Goal: Check status: Check status

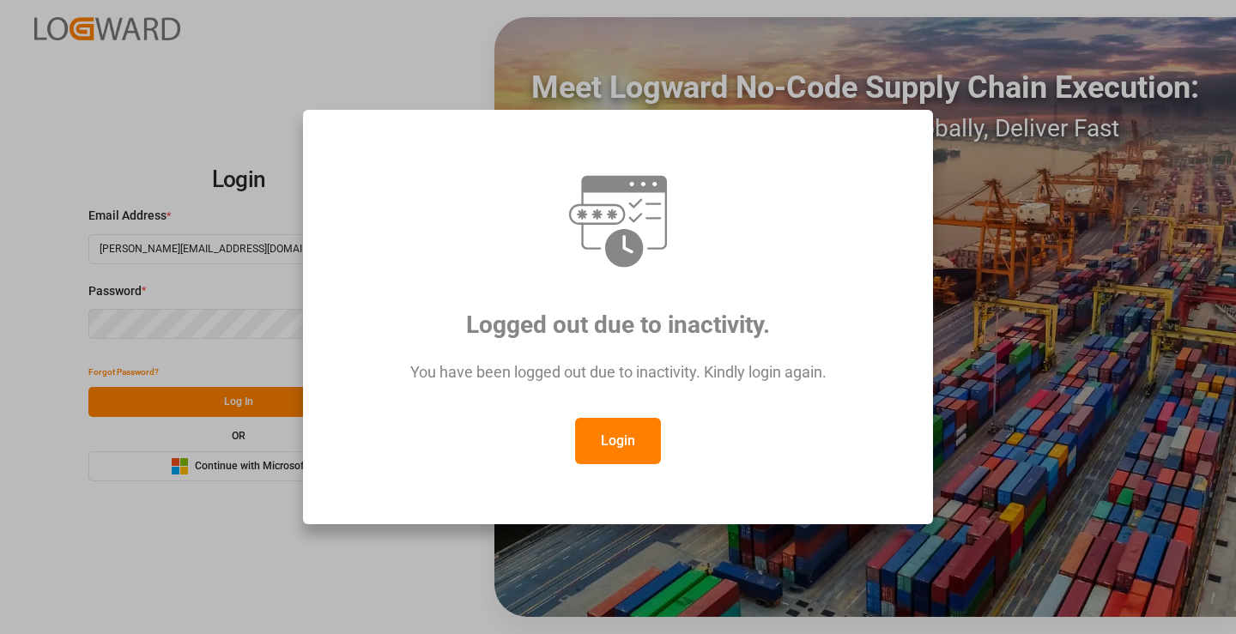
click at [608, 437] on button "Login" at bounding box center [618, 441] width 86 height 46
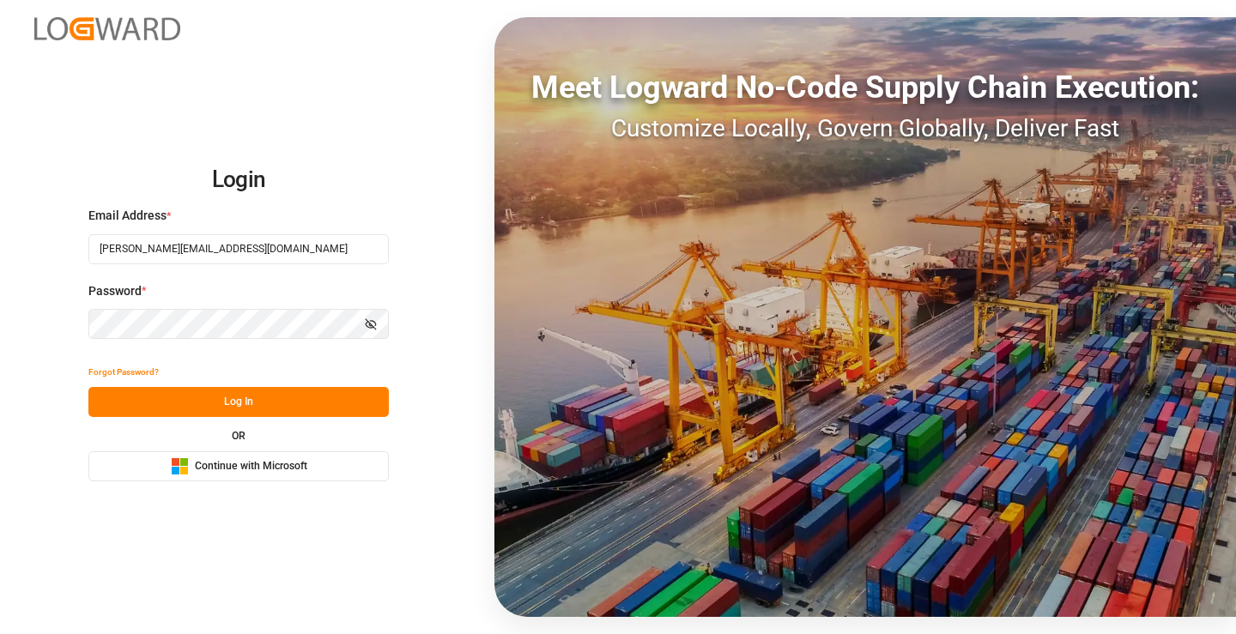
click at [303, 400] on button "Log In" at bounding box center [238, 402] width 300 height 30
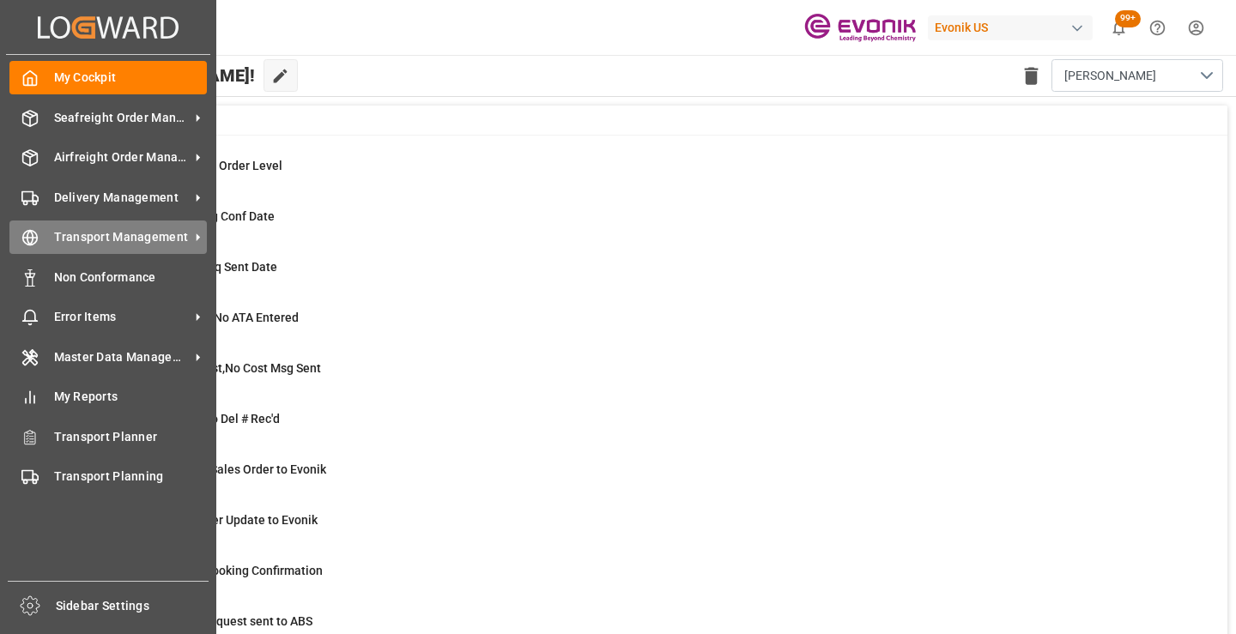
click at [41, 236] on div "Transport Management Transport Management" at bounding box center [107, 237] width 197 height 33
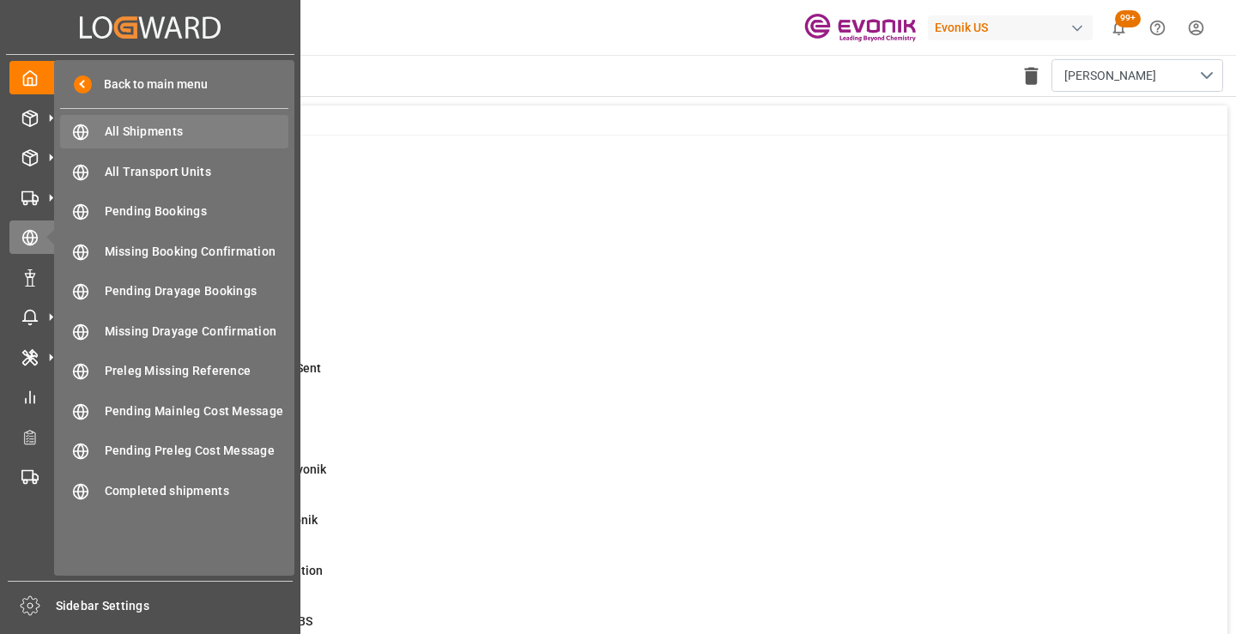
click at [136, 129] on span "All Shipments" at bounding box center [197, 132] width 184 height 18
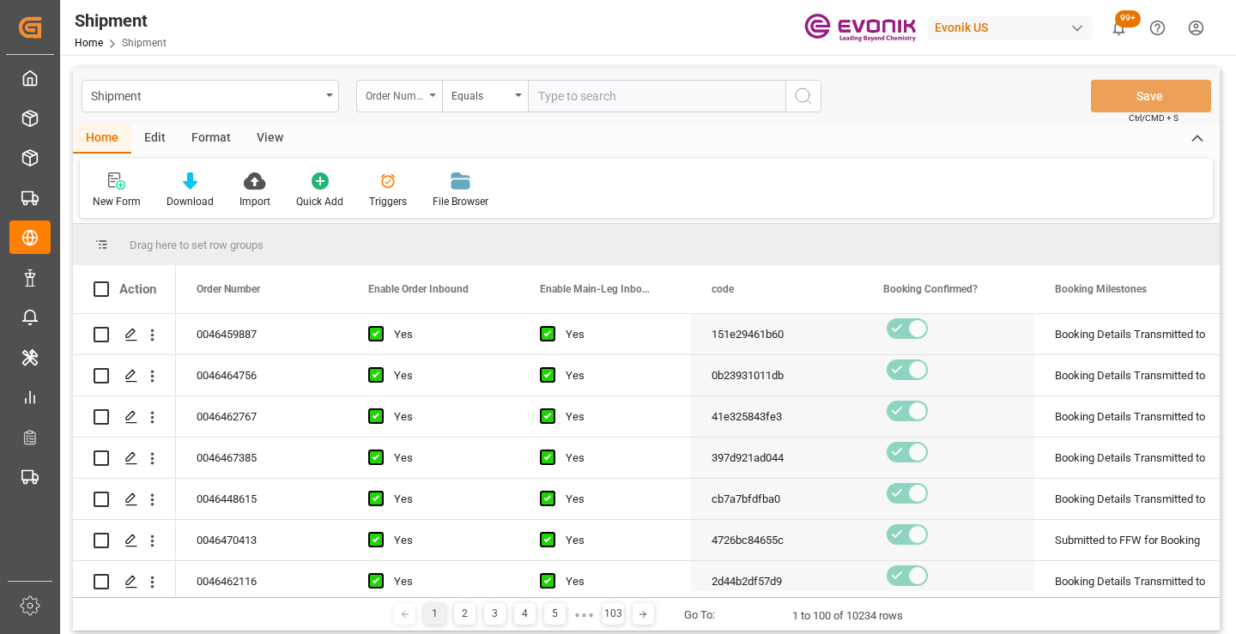
click at [419, 106] on div "Order Number" at bounding box center [399, 96] width 86 height 33
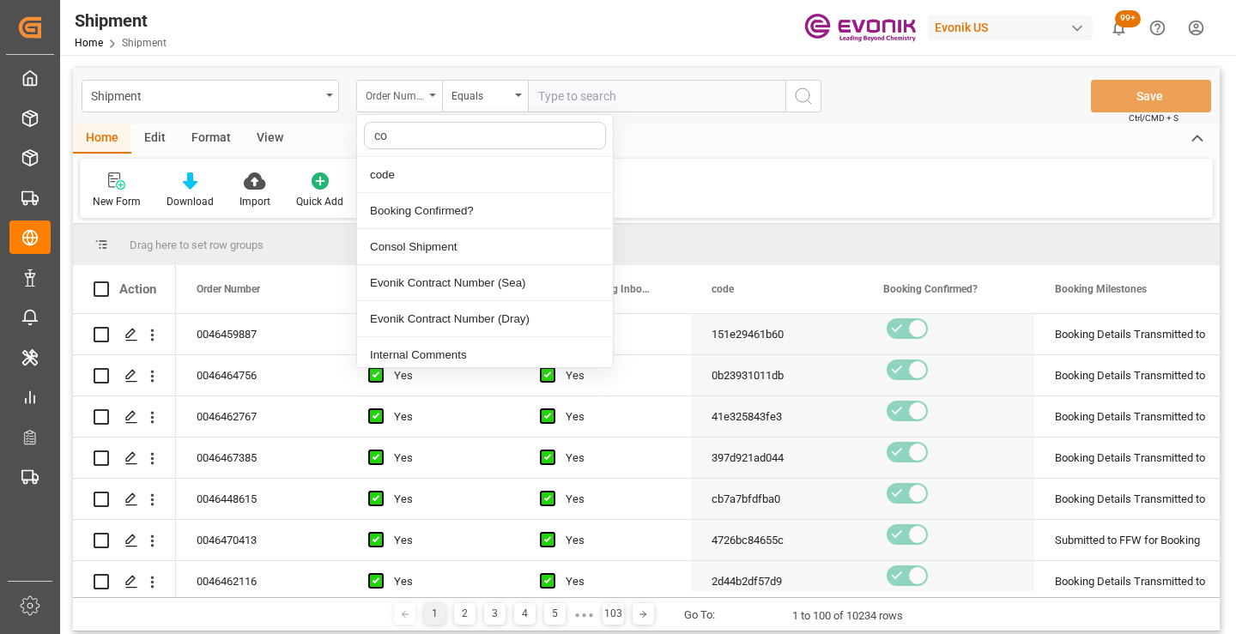
type input "cod"
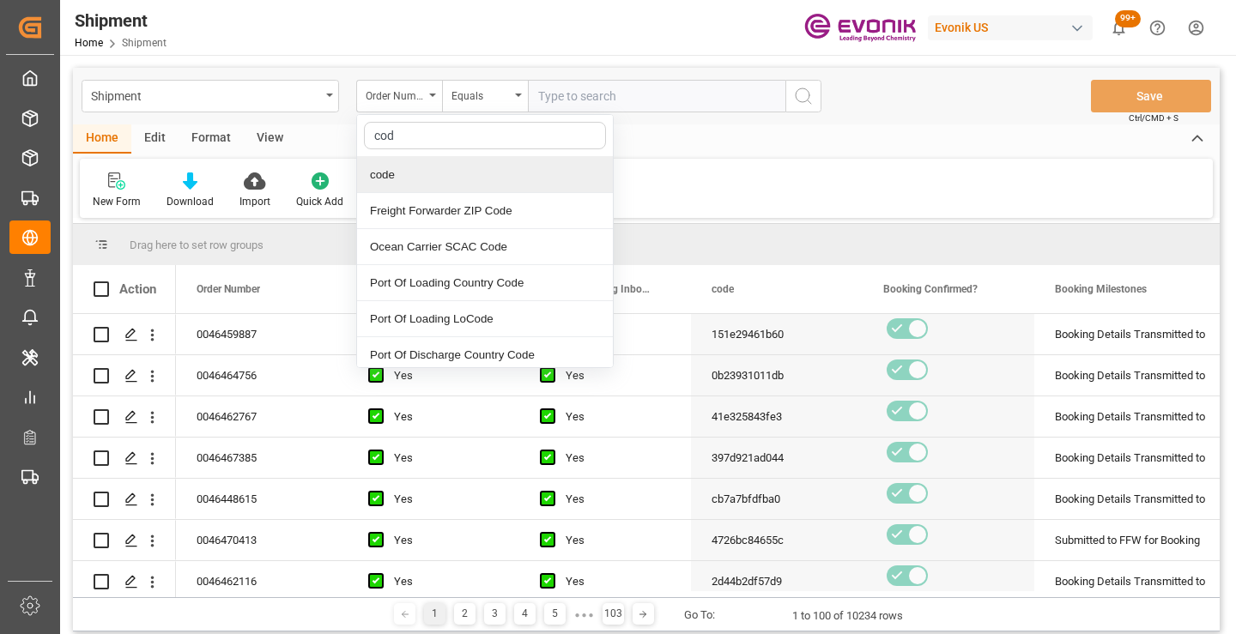
click at [434, 178] on div "code" at bounding box center [485, 175] width 256 height 36
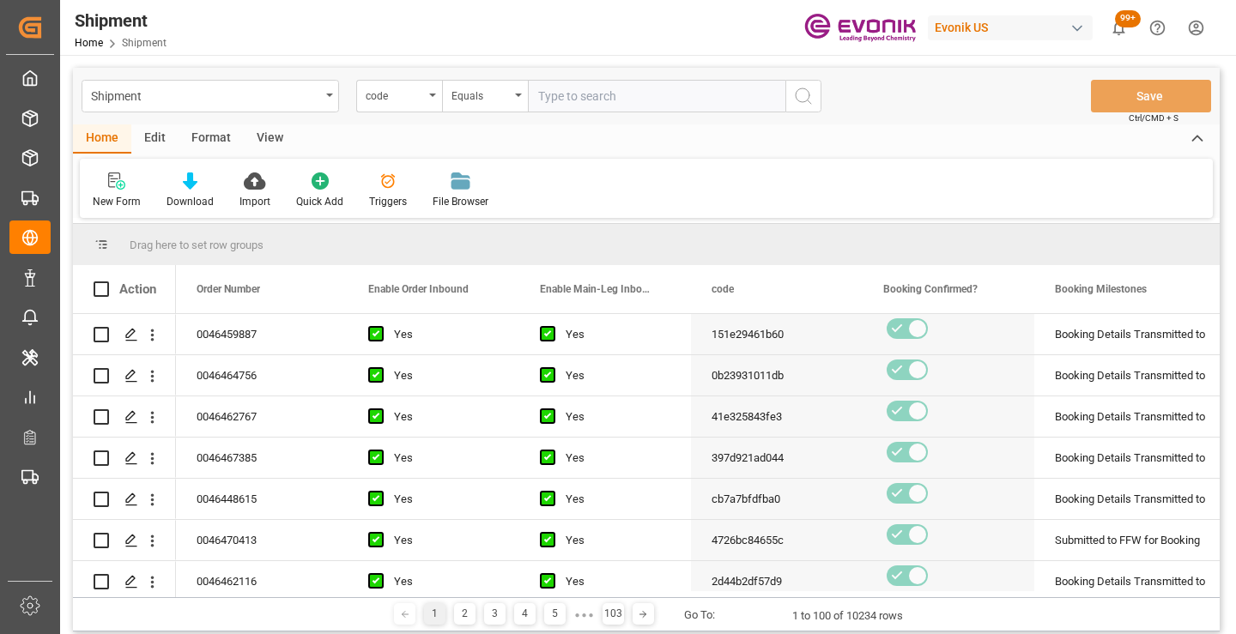
click at [578, 91] on input "text" at bounding box center [656, 96] width 257 height 33
paste input "c9e03e72fafe"
type input "c9e03e72fafe"
click at [796, 98] on circle "search button" at bounding box center [802, 95] width 14 height 14
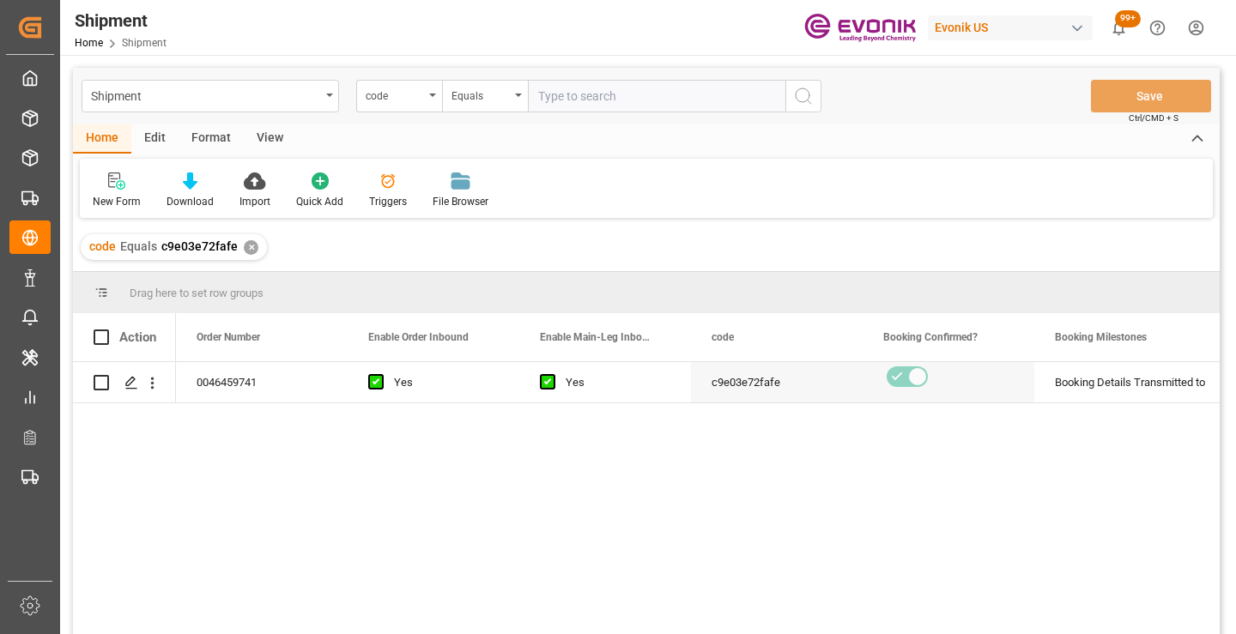
click at [791, 470] on div "0046459741 Yes Yes c9e03e72fafe Booking Details Transmitted to SAP Active No" at bounding box center [697, 503] width 1043 height 283
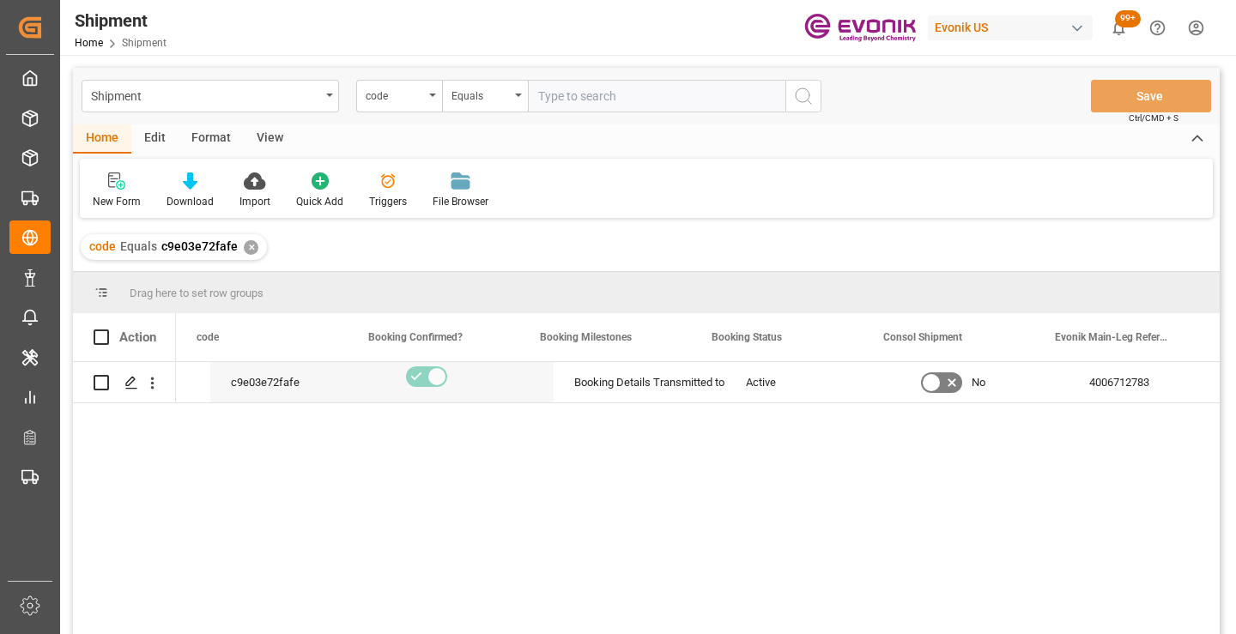
scroll to position [0, 515]
click at [949, 507] on div "Yes Yes c9e03e72fafe Booking Details Transmitted to SAP Active No 4006712783 25…" at bounding box center [697, 503] width 1043 height 283
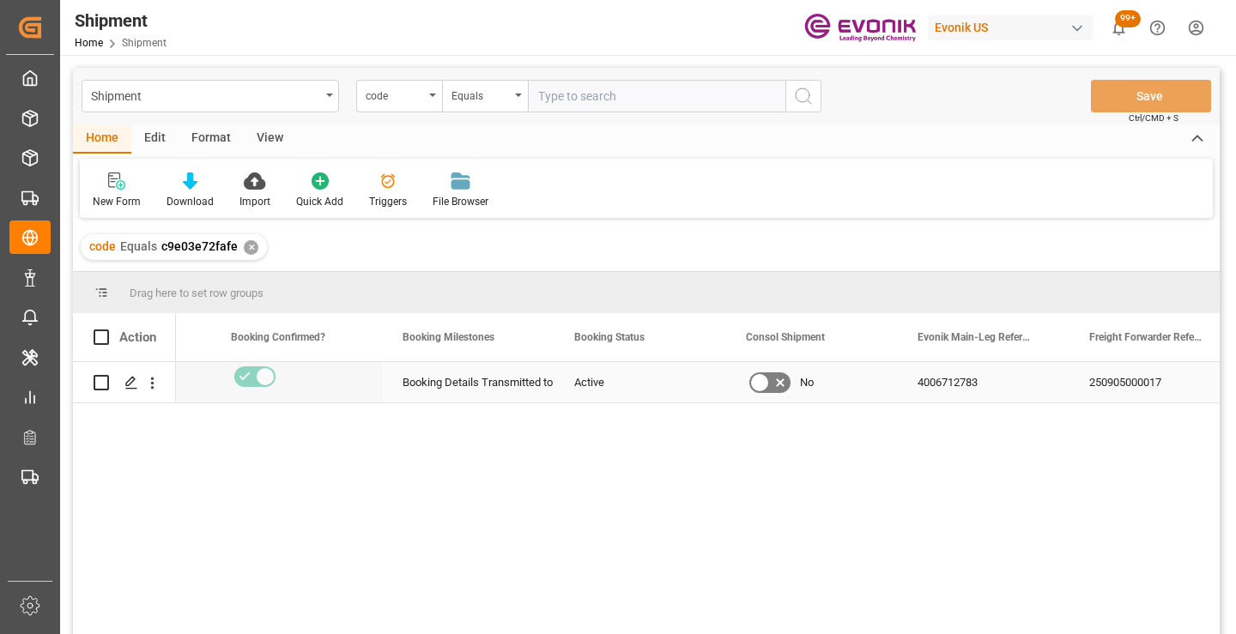
scroll to position [0, 686]
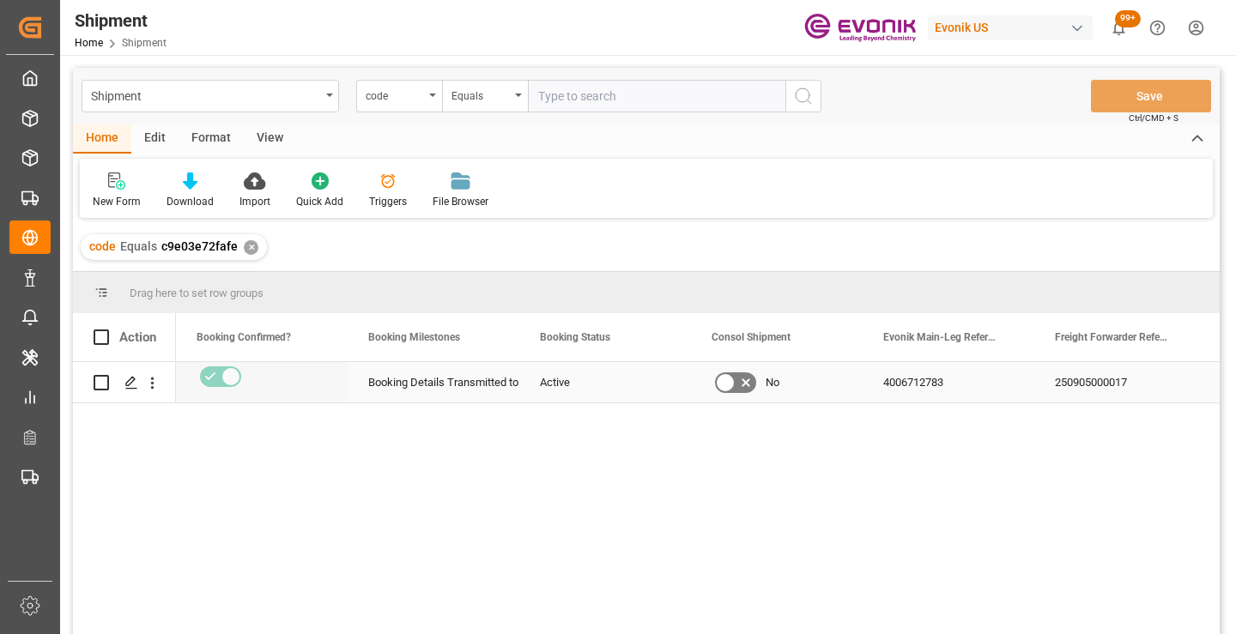
click at [1116, 385] on div "250905000017" at bounding box center [1120, 382] width 172 height 40
click at [249, 250] on div "✕" at bounding box center [251, 247] width 15 height 15
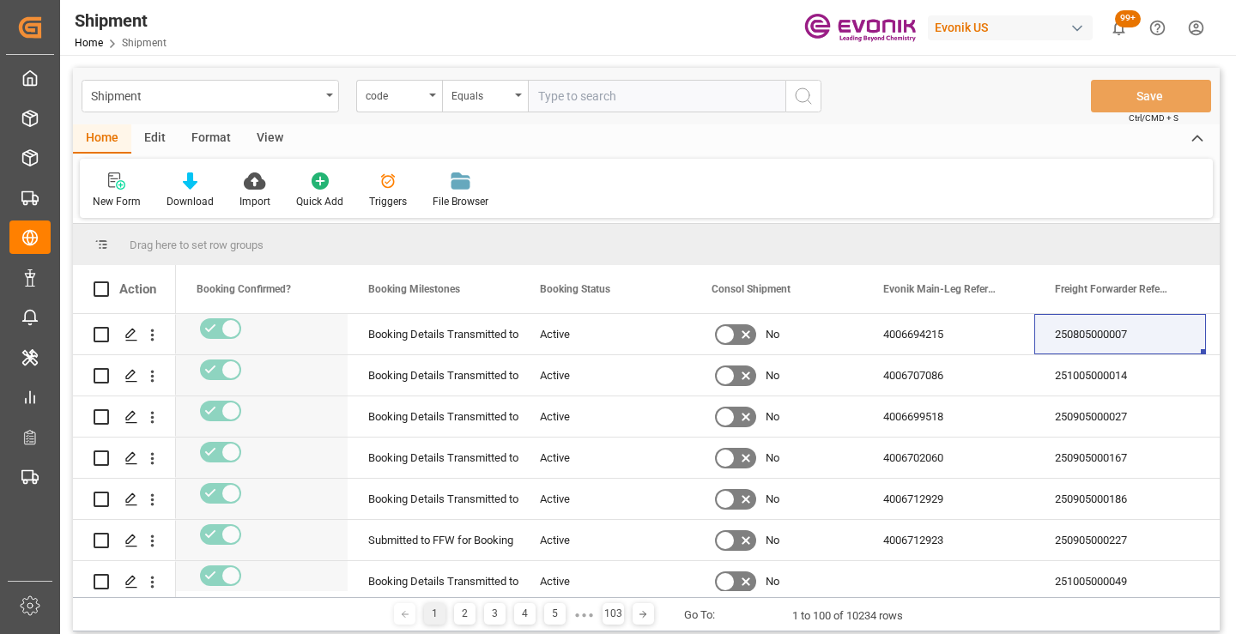
click at [644, 88] on input "text" at bounding box center [656, 96] width 257 height 33
paste input "a04f9ec342da"
type input "a04f9ec342da"
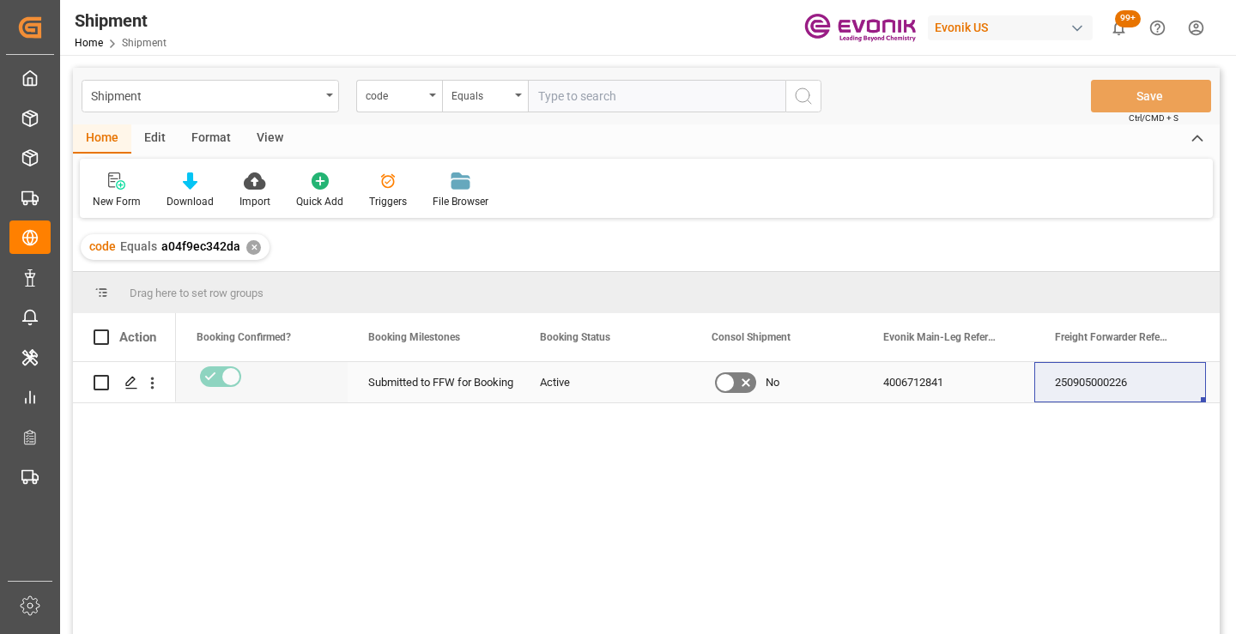
click at [1113, 384] on div "250905000226" at bounding box center [1120, 382] width 172 height 40
click at [896, 388] on div "4006712841" at bounding box center [948, 382] width 172 height 40
click at [251, 243] on div "✕" at bounding box center [253, 247] width 15 height 15
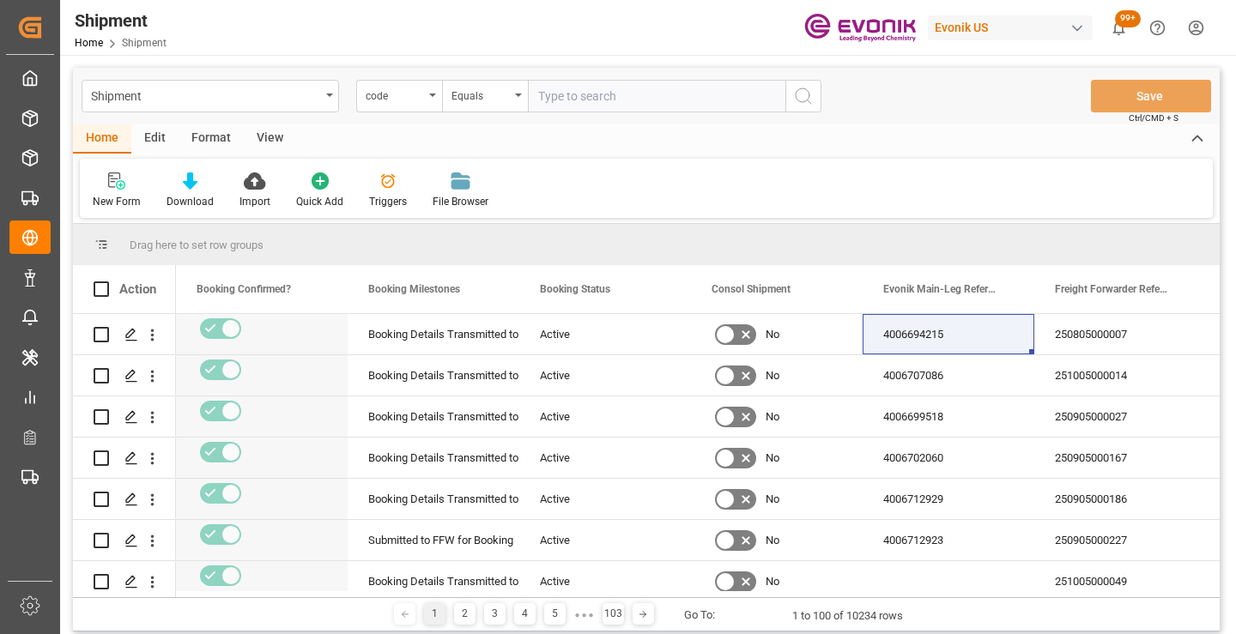
click at [674, 100] on input "text" at bounding box center [656, 96] width 257 height 33
paste input "6da98b54e7e7"
type input "6da98b54e7e7"
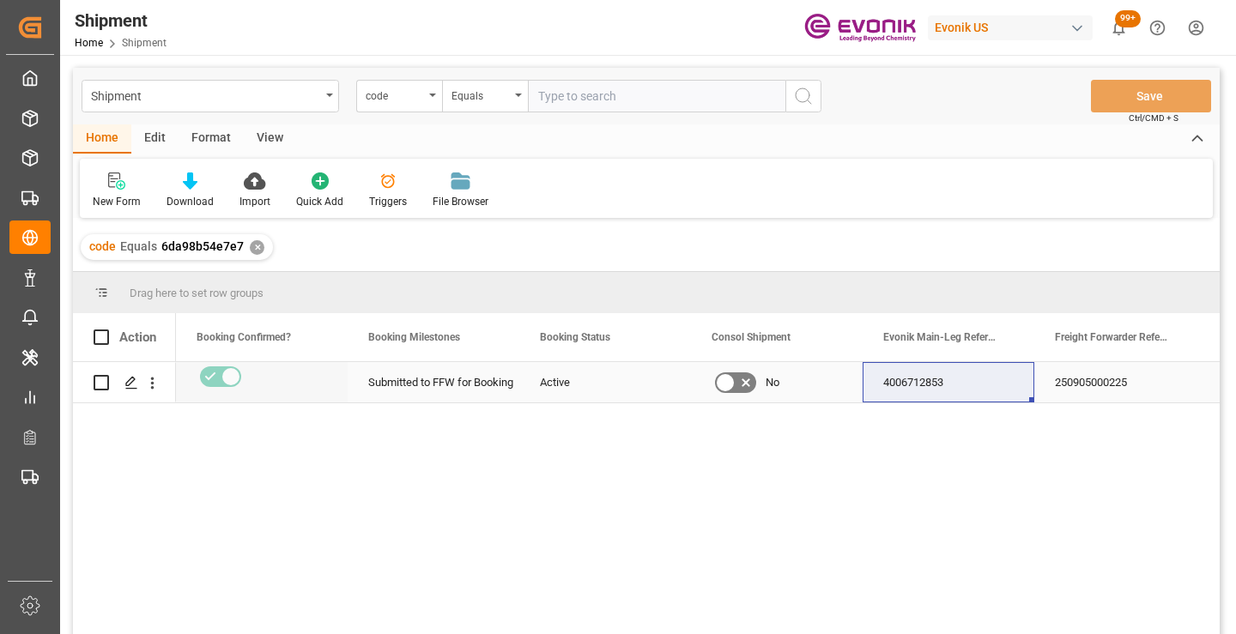
click at [1099, 376] on div "250905000225" at bounding box center [1120, 382] width 172 height 40
click at [251, 250] on div "✕" at bounding box center [257, 247] width 15 height 15
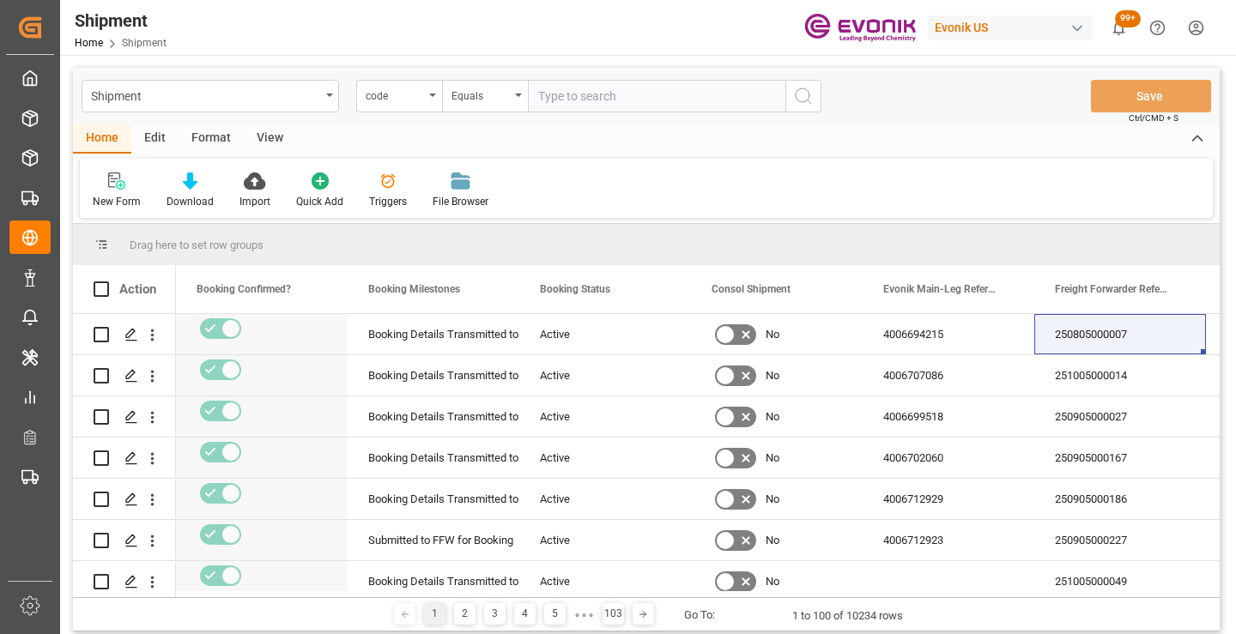
click at [705, 107] on input "text" at bounding box center [656, 96] width 257 height 33
paste input "cc9042849695"
type input "cc9042849695"
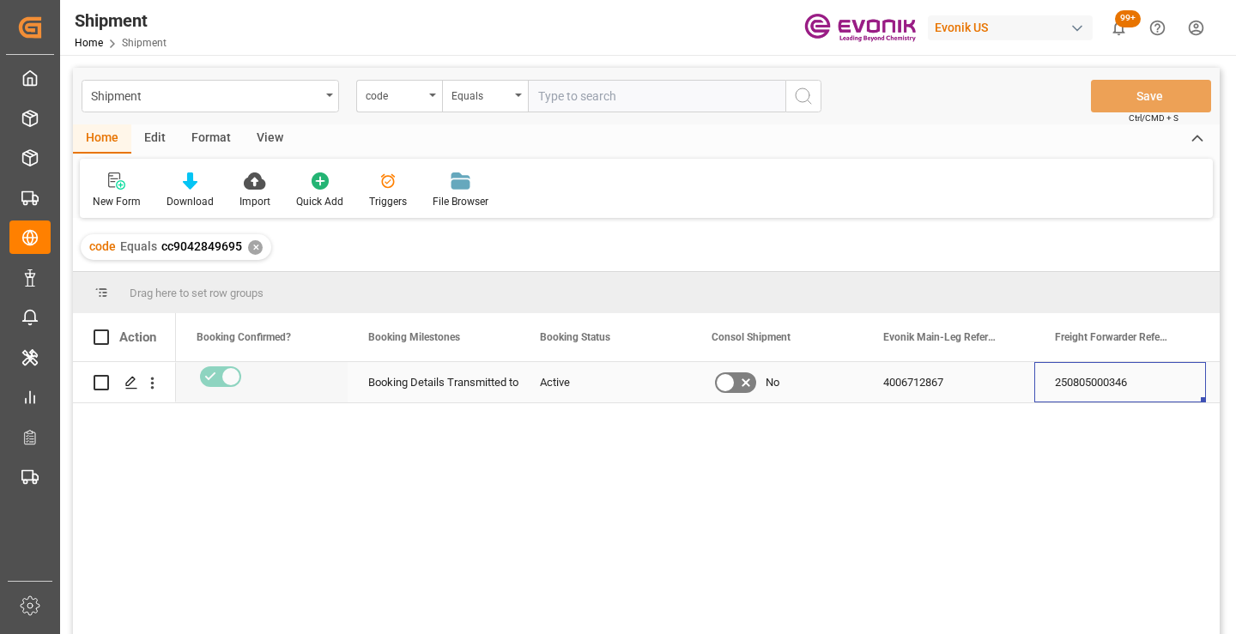
click at [1084, 381] on div "250805000346" at bounding box center [1120, 382] width 172 height 40
click at [255, 247] on div "✕" at bounding box center [255, 247] width 15 height 15
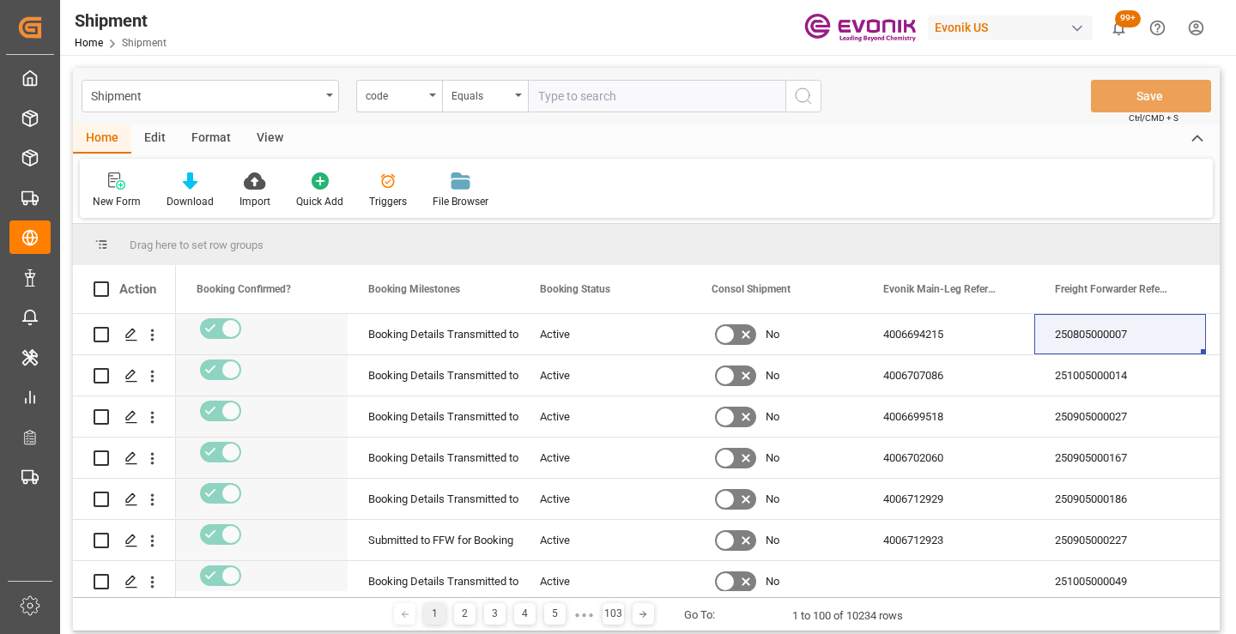
click at [610, 104] on input "text" at bounding box center [656, 96] width 257 height 33
paste input "6e222f08bbb6"
type input "6e222f08bbb6"
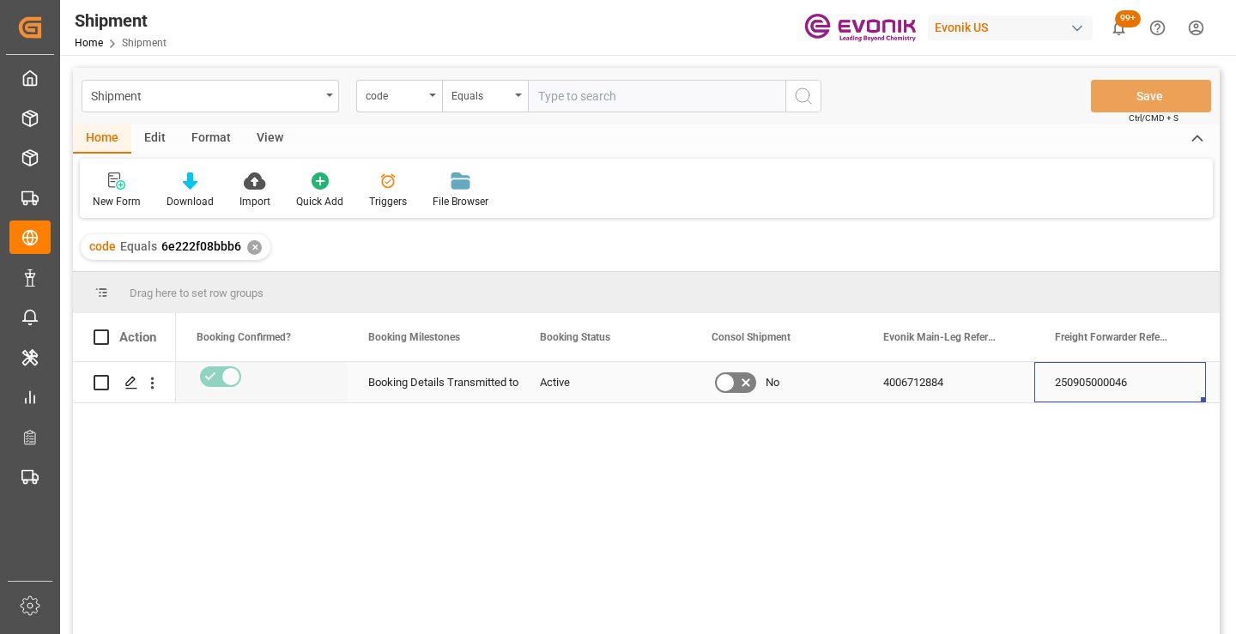
click at [1097, 383] on div "250905000046" at bounding box center [1120, 382] width 172 height 40
click at [254, 245] on div "✕" at bounding box center [254, 247] width 15 height 15
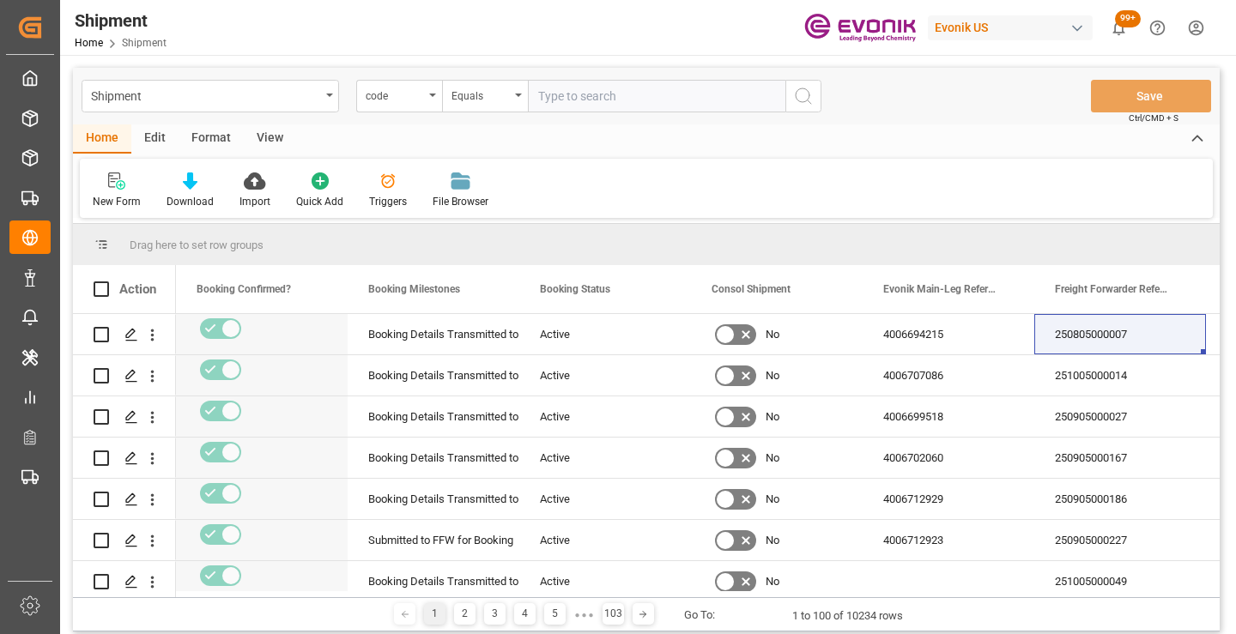
click at [663, 103] on input "text" at bounding box center [656, 96] width 257 height 33
paste input "4726bc84655c"
type input "4726bc84655c"
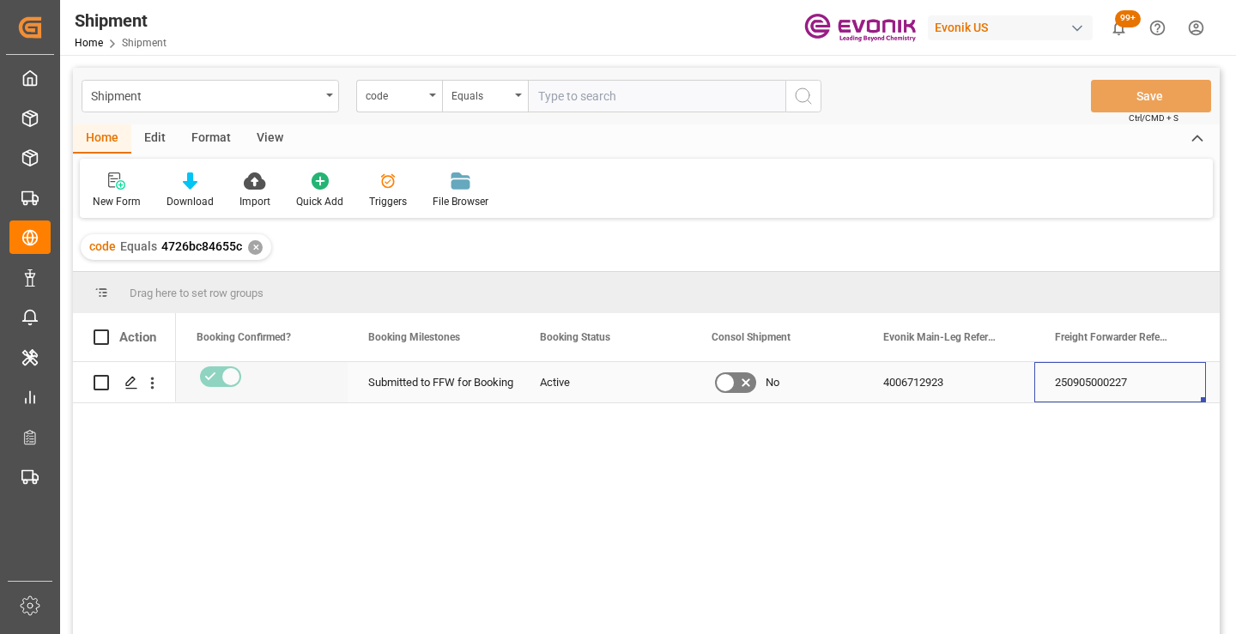
click at [1104, 391] on div "250905000227" at bounding box center [1120, 382] width 172 height 40
click at [257, 246] on div "✕" at bounding box center [255, 247] width 15 height 15
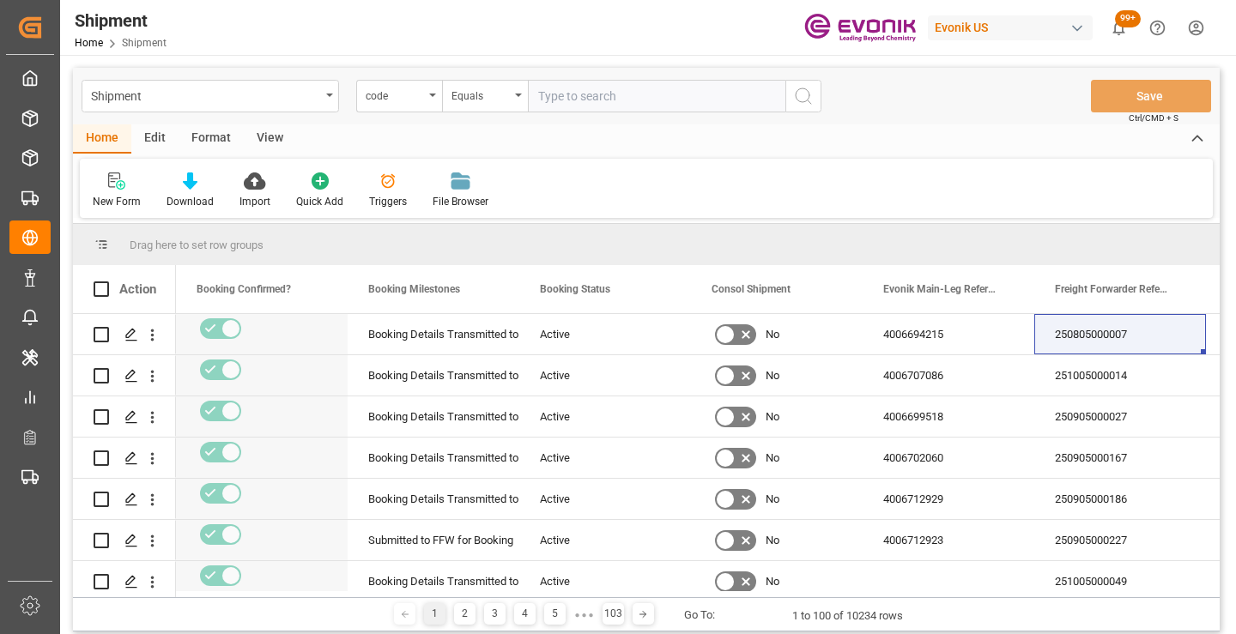
click at [602, 99] on input "text" at bounding box center [656, 96] width 257 height 33
paste input "cb7a7bfdfba0"
type input "cb7a7bfdfba0"
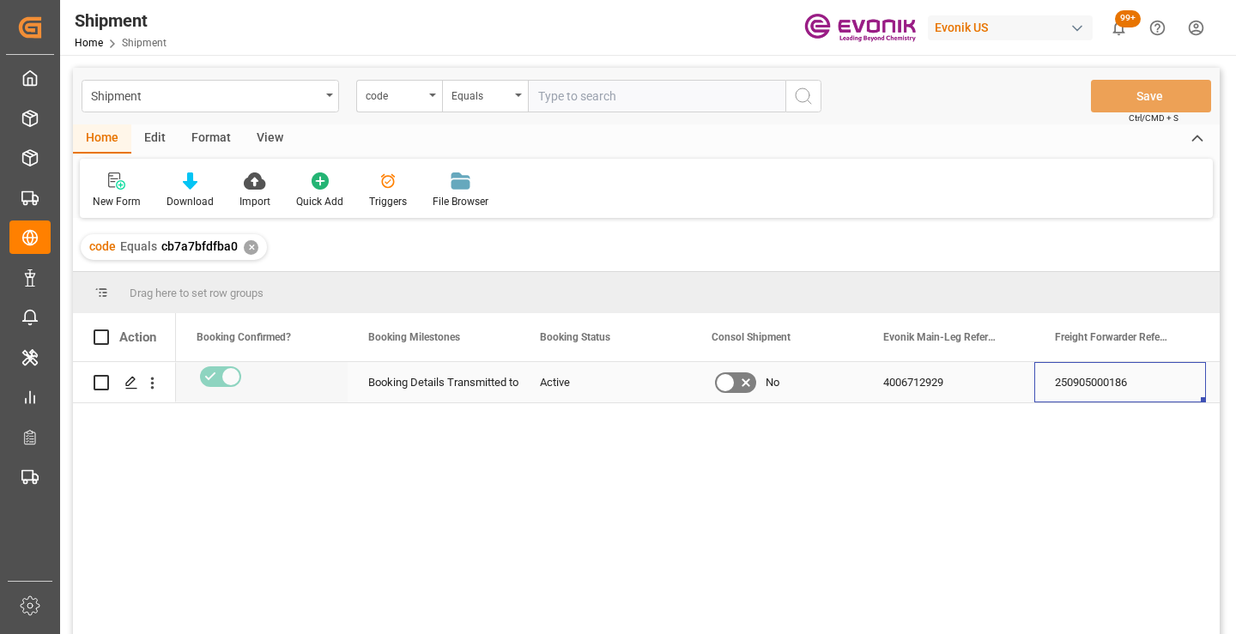
click at [1109, 387] on div "250905000186" at bounding box center [1120, 382] width 172 height 40
